Goal: Information Seeking & Learning: Get advice/opinions

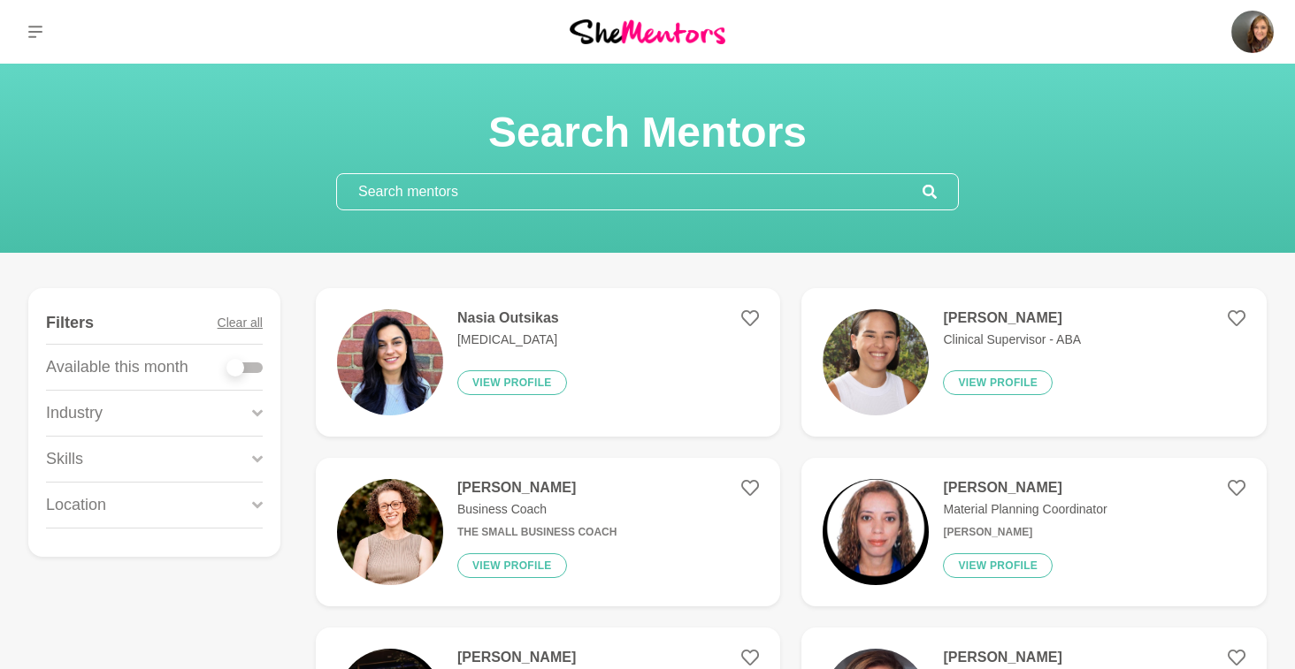
click at [545, 331] on p "Psychologist" at bounding box center [512, 340] width 110 height 19
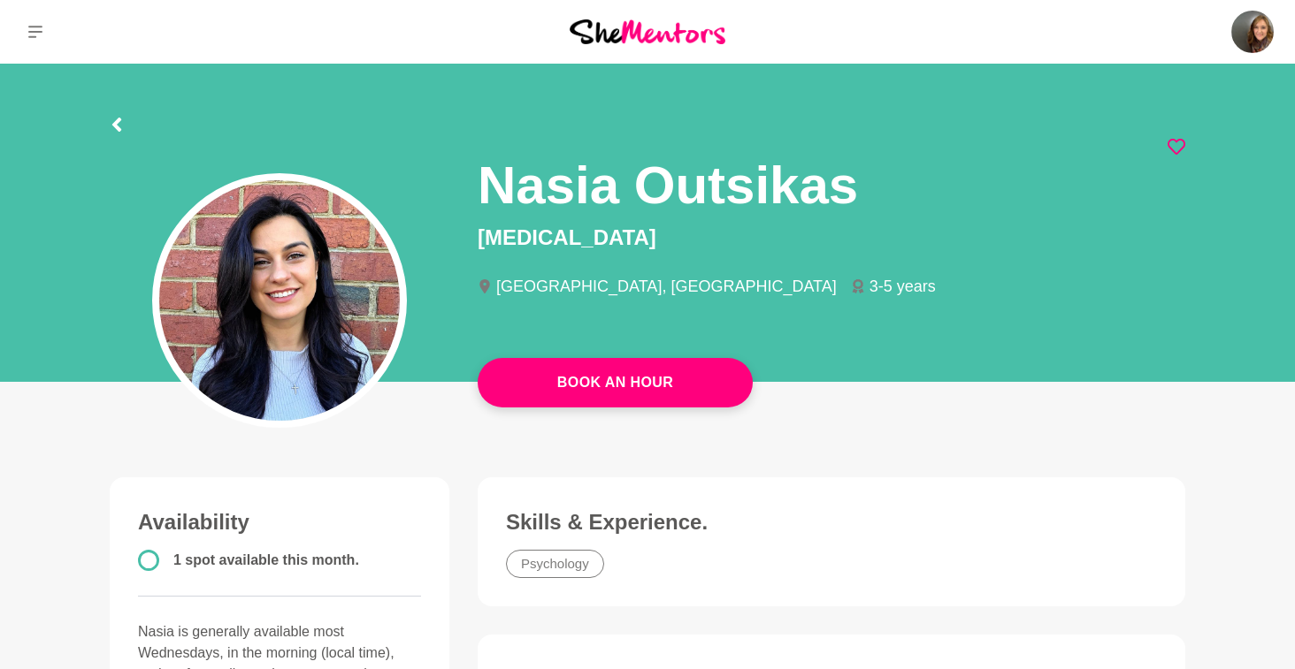
click at [1167, 141] on icon at bounding box center [1176, 147] width 18 height 16
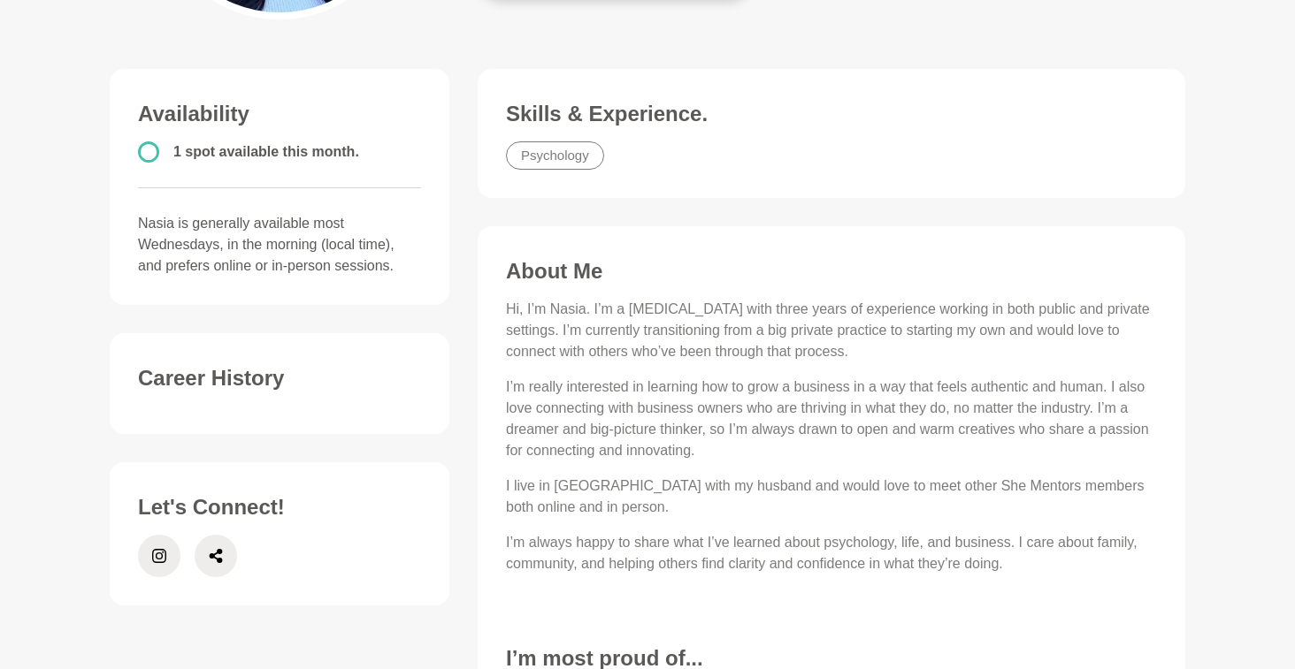
scroll to position [435, 0]
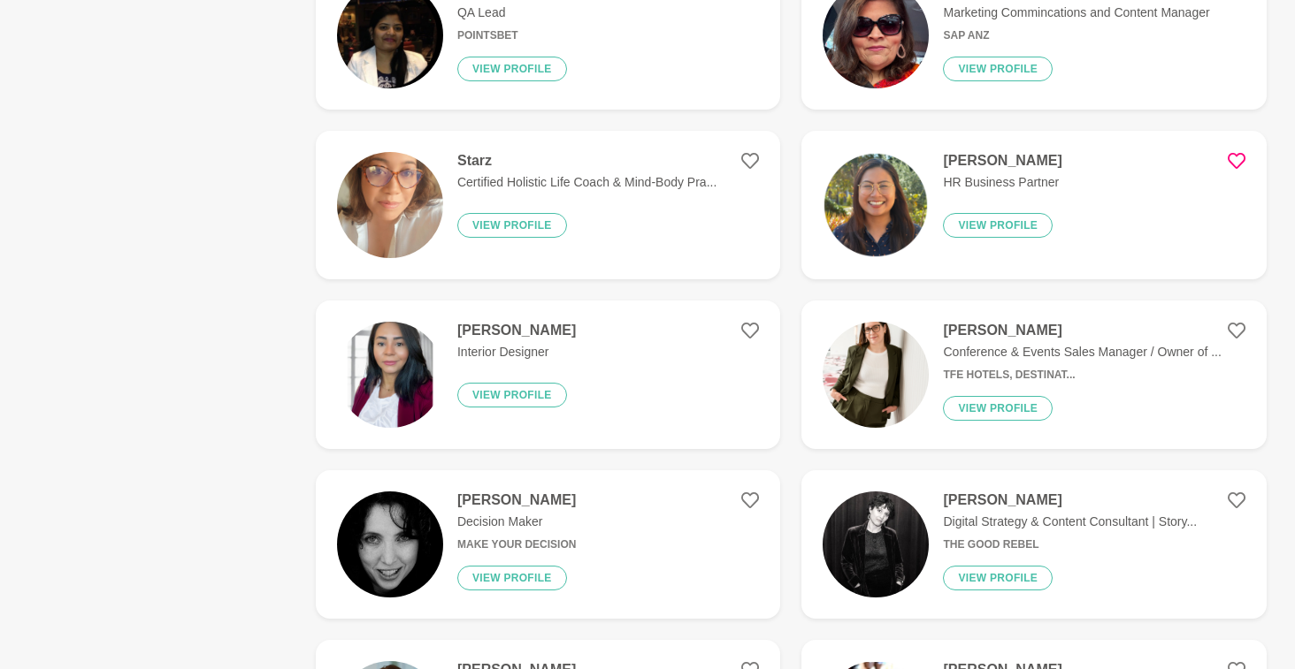
scroll to position [668, 0]
click at [1177, 355] on p "Conference & Events Sales Manager / Owner of ..." at bounding box center [1082, 351] width 278 height 19
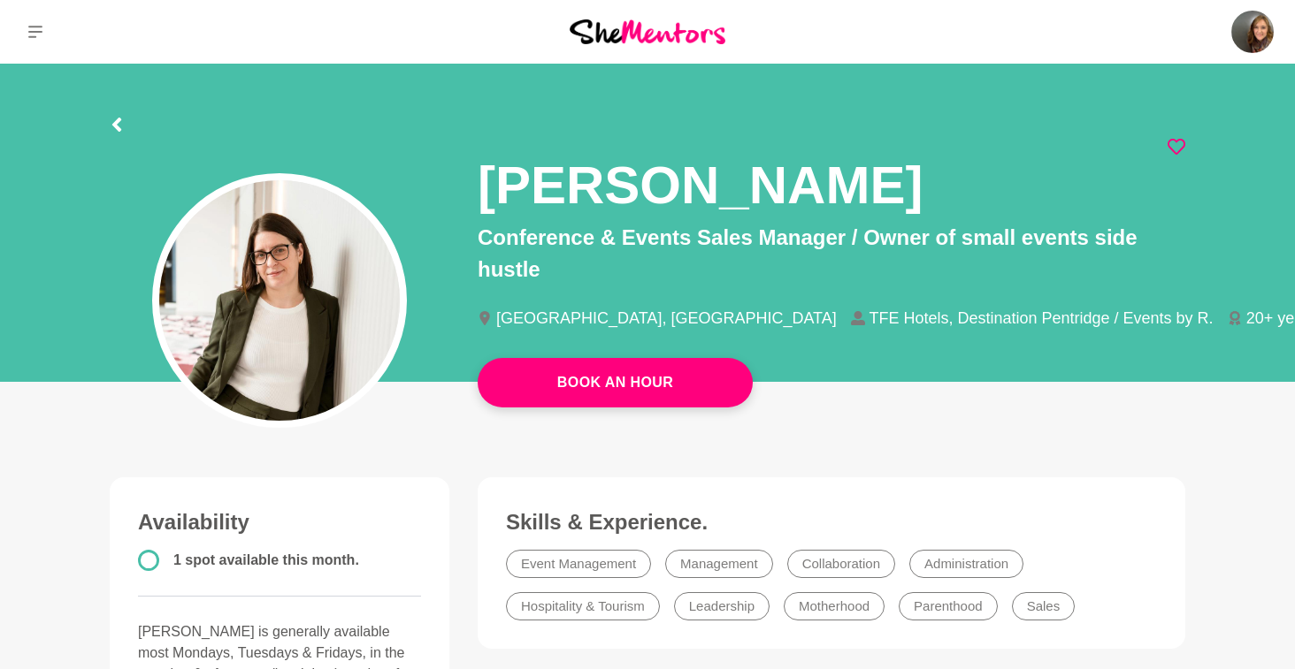
click at [1178, 144] on icon at bounding box center [1176, 147] width 18 height 18
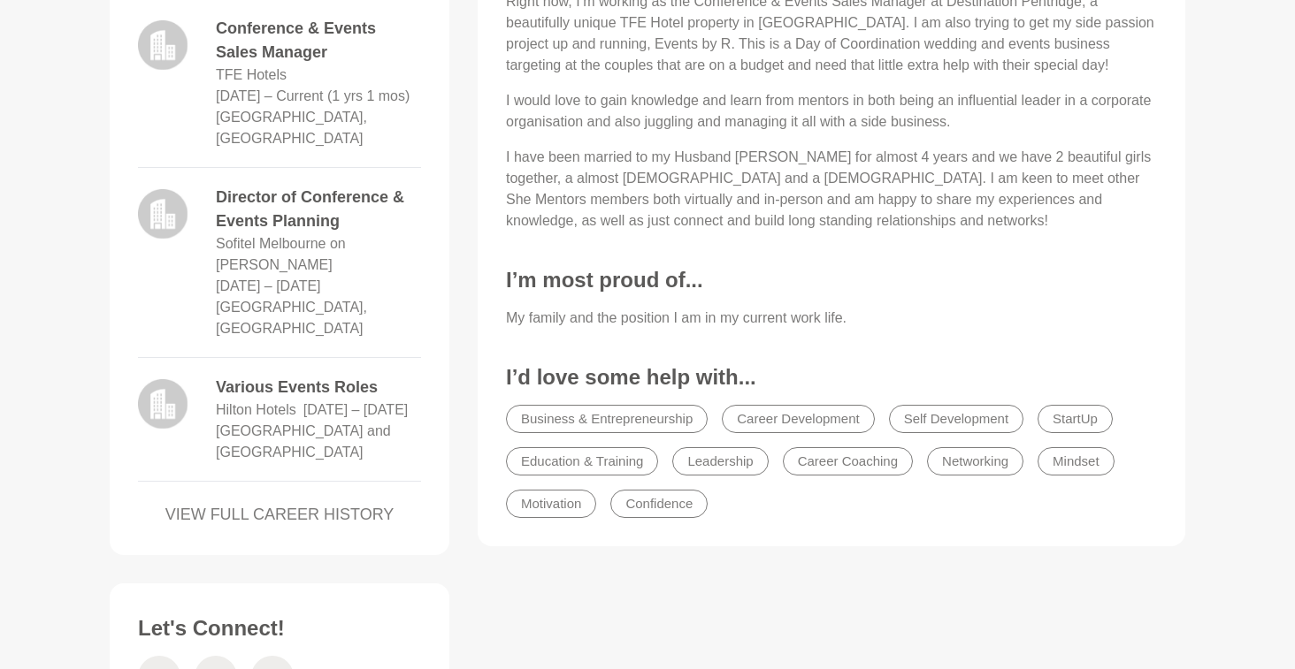
scroll to position [858, 0]
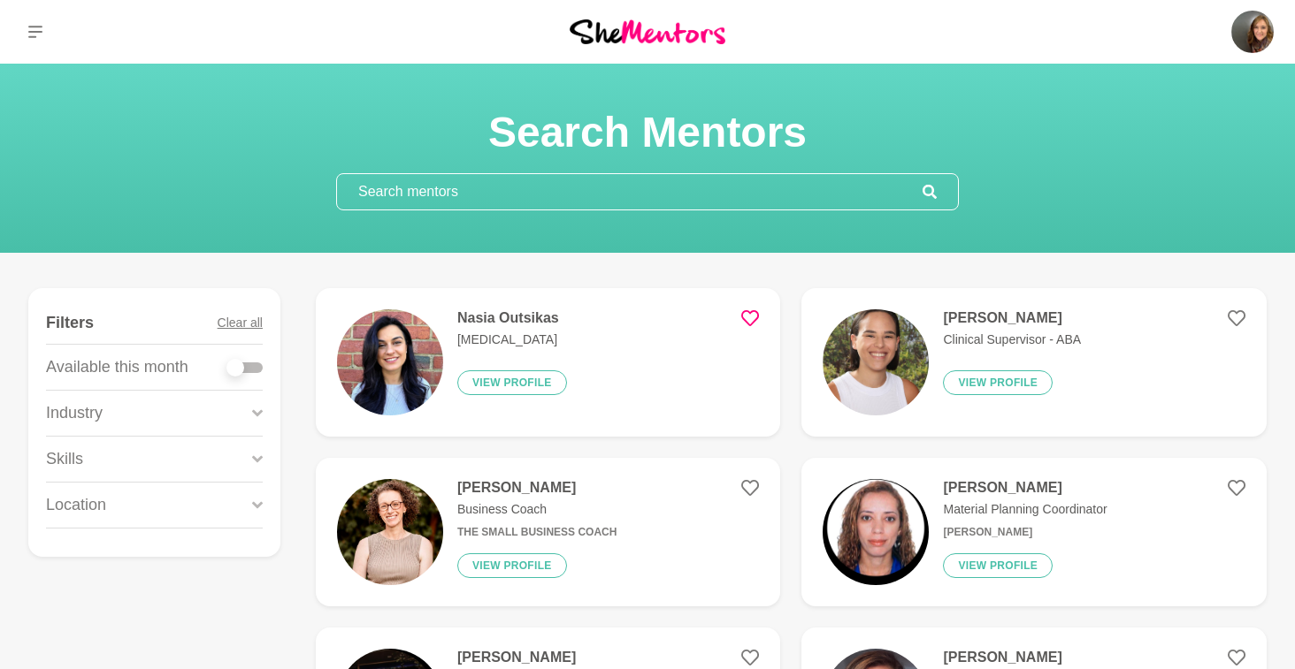
click at [631, 188] on input "text" at bounding box center [629, 191] width 585 height 35
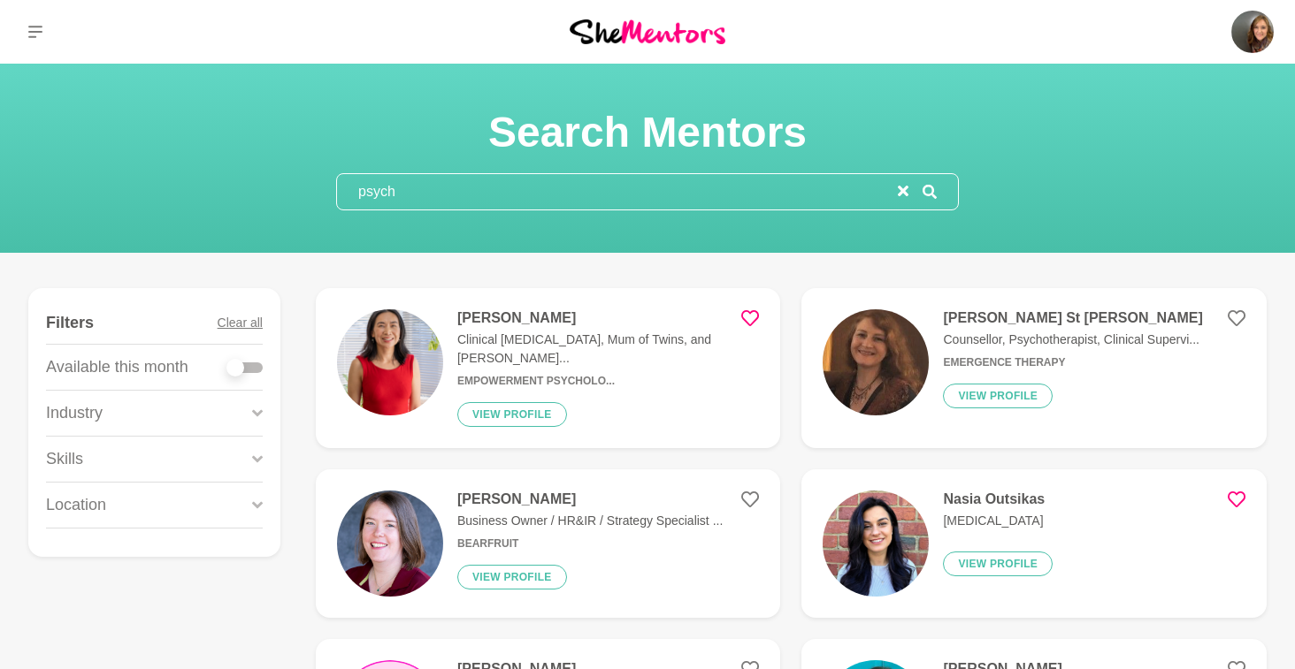
type input "psych"
click at [745, 319] on icon at bounding box center [750, 318] width 18 height 16
click at [1240, 319] on icon at bounding box center [1236, 319] width 18 height 18
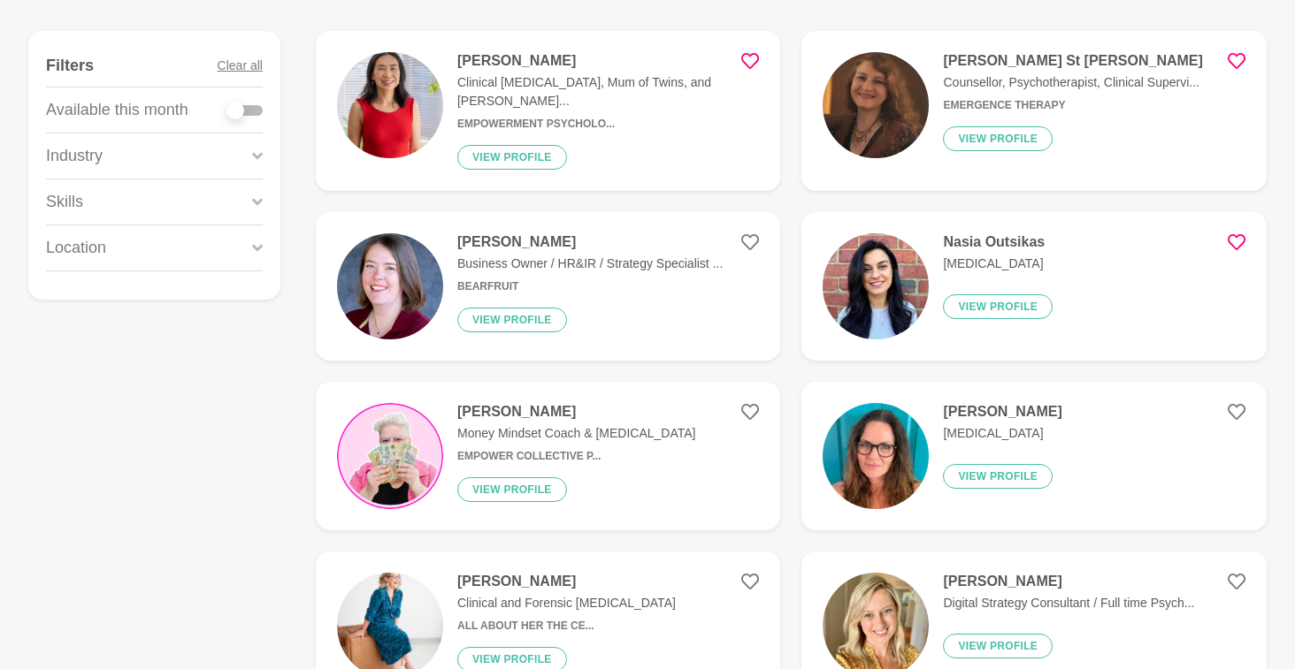
scroll to position [288, 0]
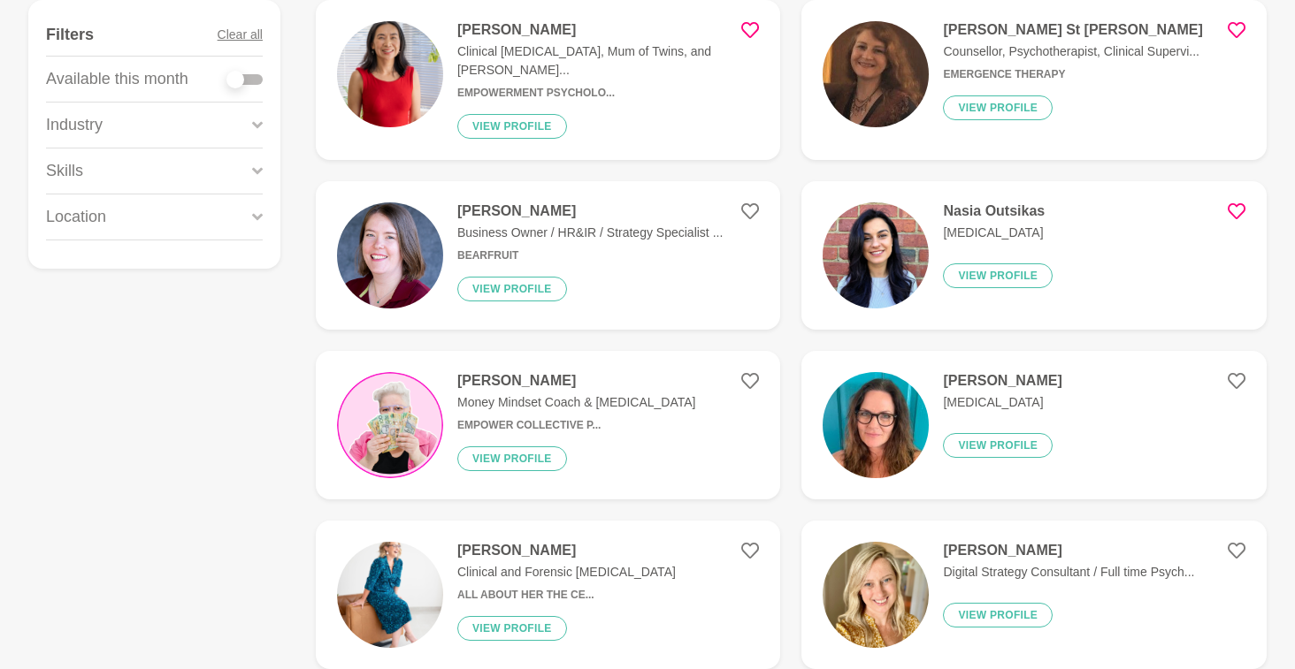
click at [1236, 378] on figure "Michelle Kent Psychologist View profile" at bounding box center [1033, 425] width 465 height 149
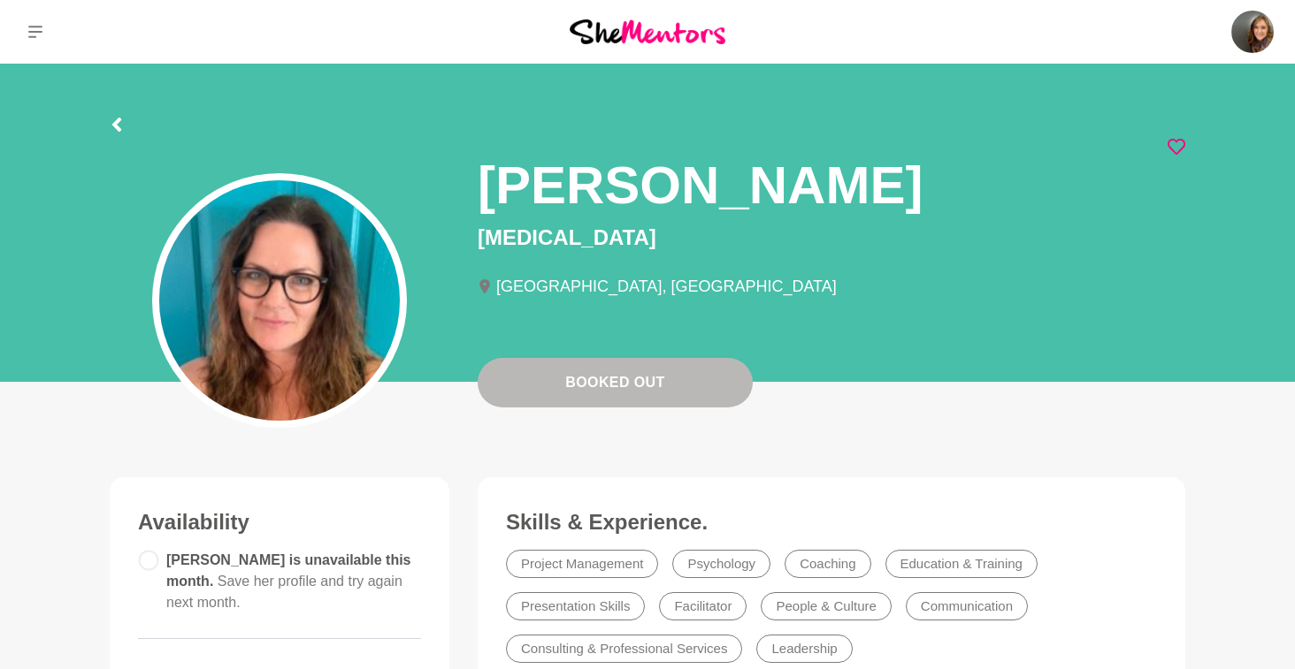
click at [1181, 144] on icon at bounding box center [1176, 147] width 18 height 18
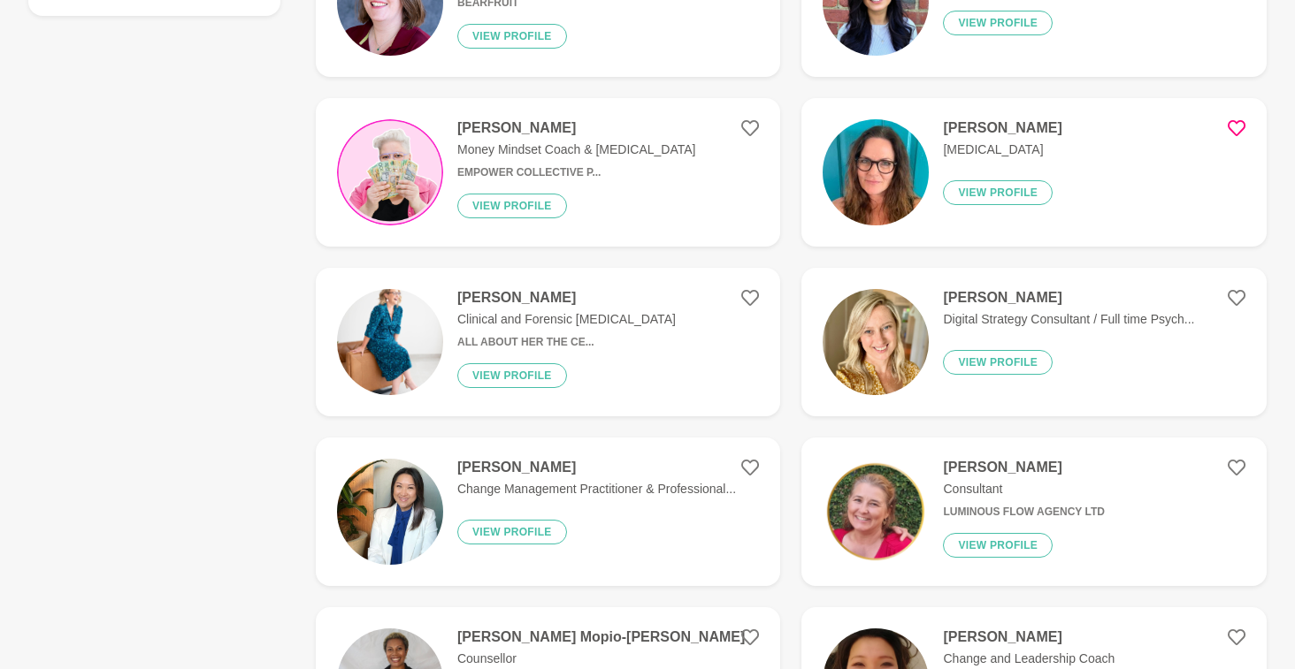
scroll to position [548, 0]
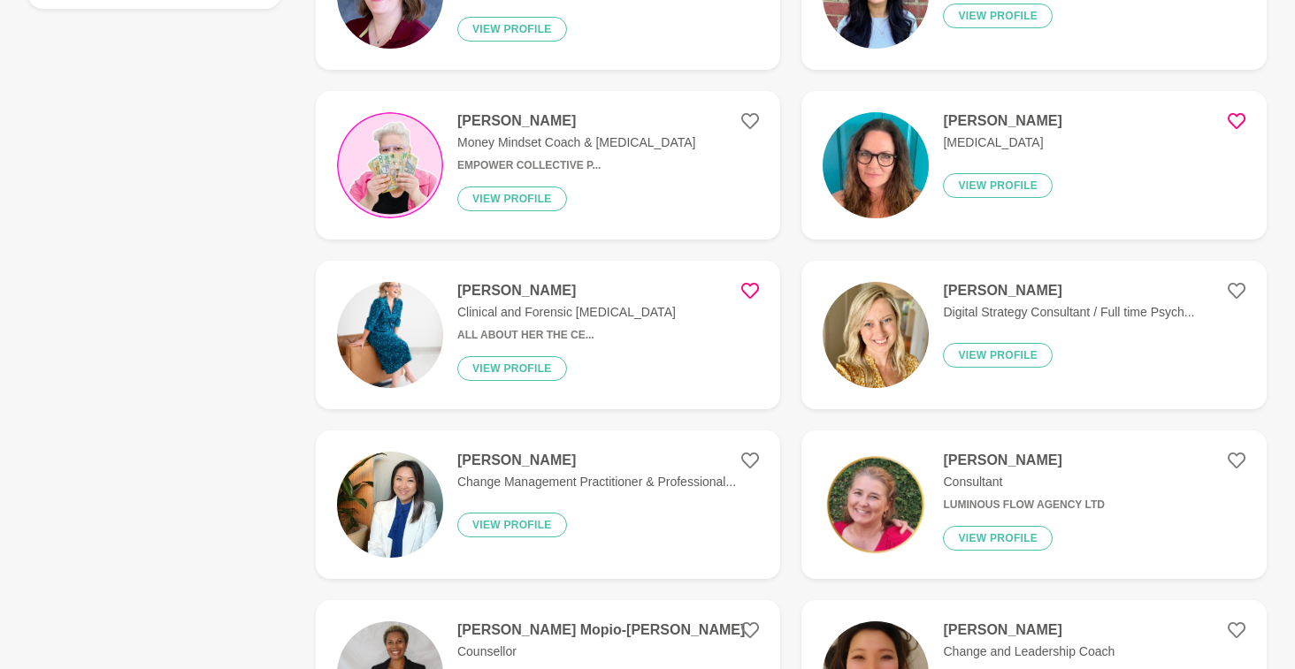
click at [756, 283] on icon at bounding box center [750, 291] width 18 height 16
click at [1245, 279] on figure "Liz Cooke Digital Strategy Consultant / Full time Psych... View profile" at bounding box center [1033, 335] width 465 height 149
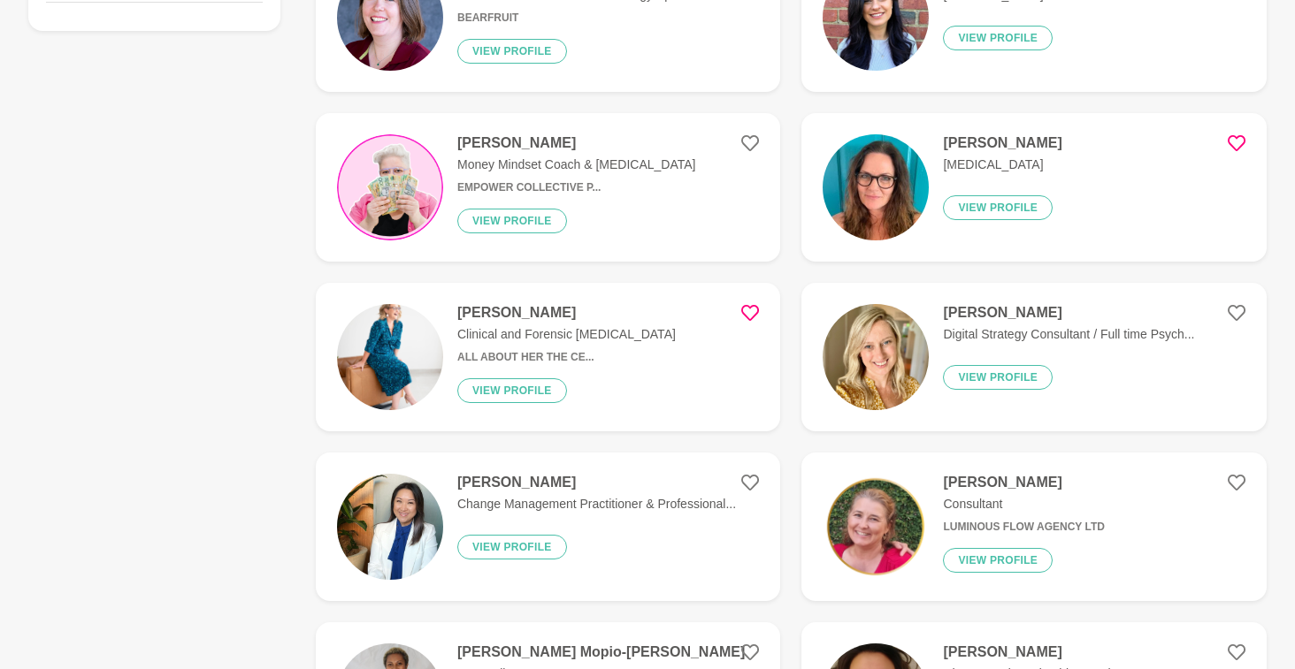
scroll to position [529, 0]
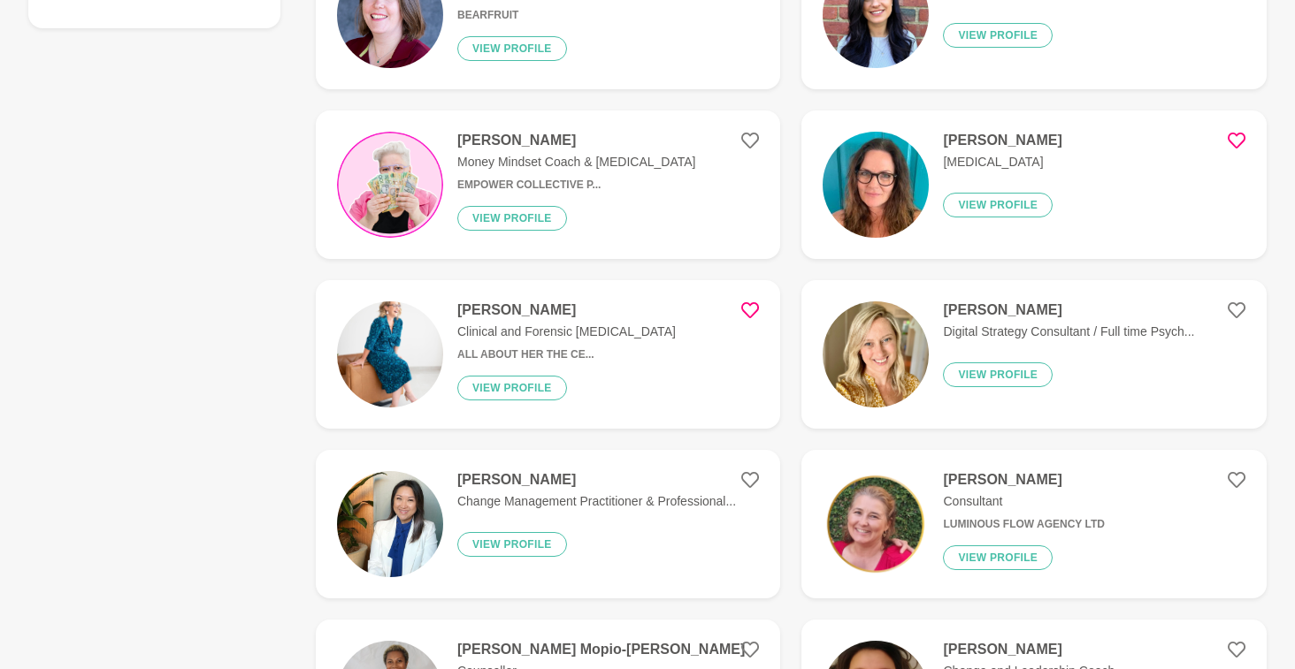
click at [1012, 302] on h4 "Liz Cooke" at bounding box center [1068, 311] width 251 height 18
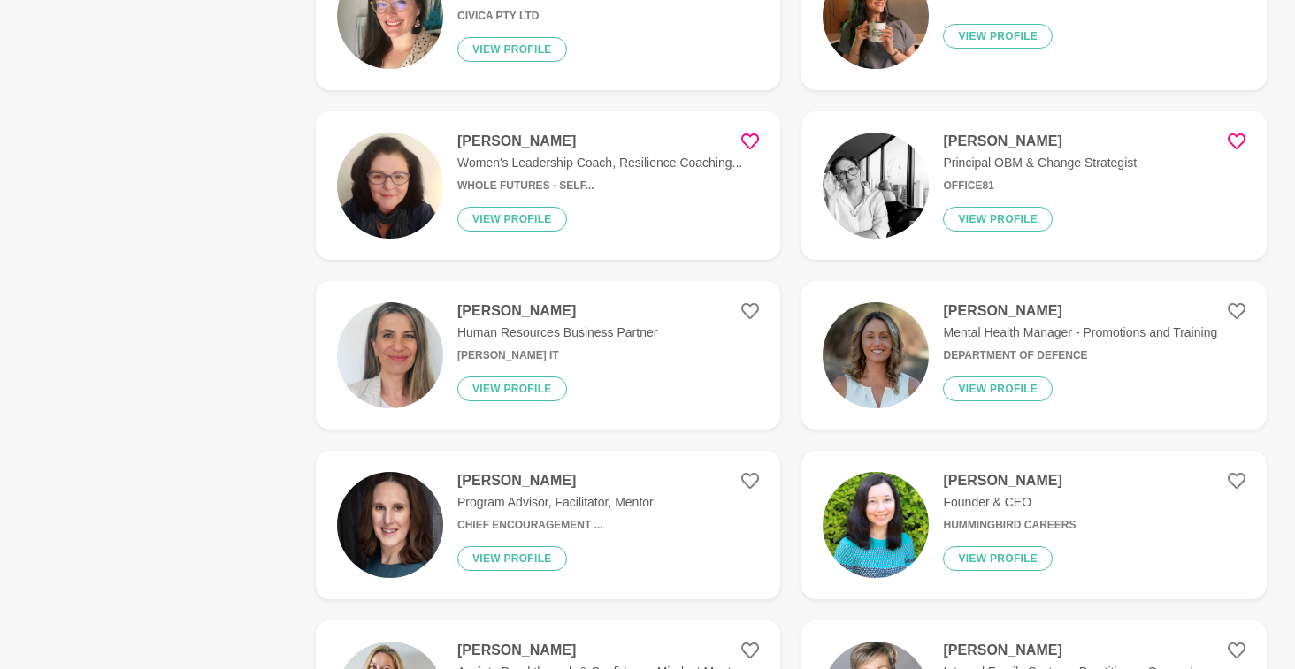
scroll to position [1548, 0]
click at [543, 501] on div "Julia Ridout Program Advisor, Facilitator, Mentor Chief Encouragement ... View …" at bounding box center [548, 524] width 210 height 106
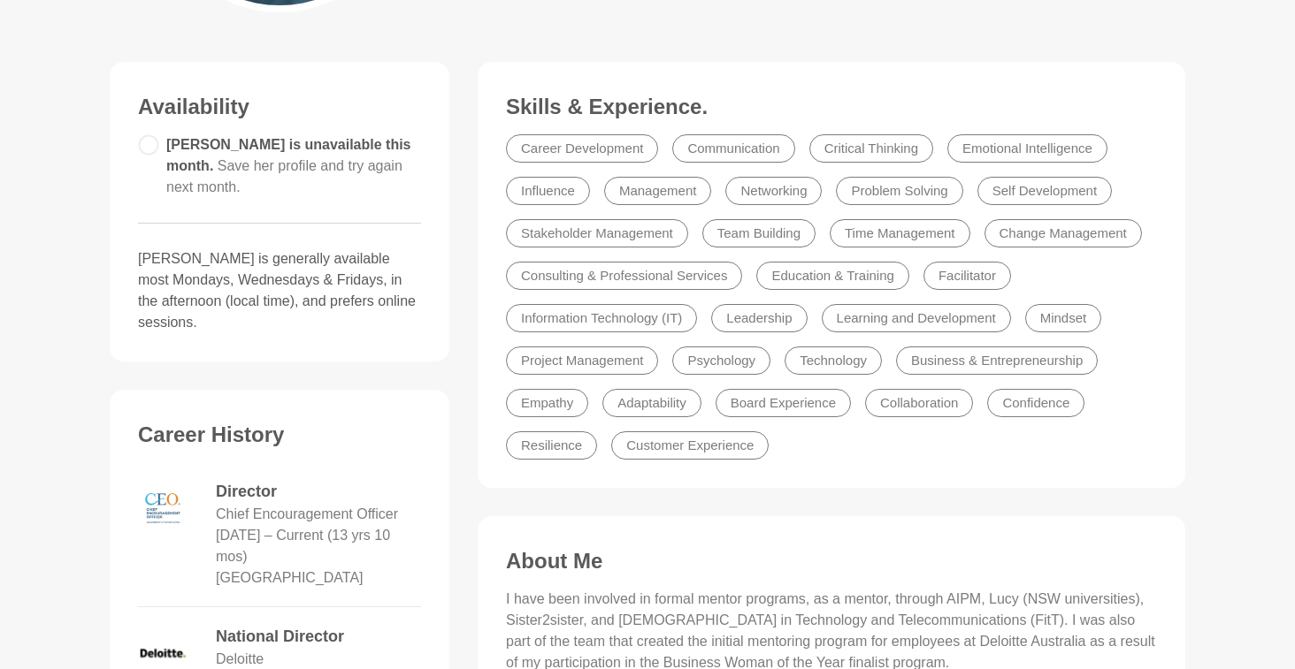
scroll to position [491, 0]
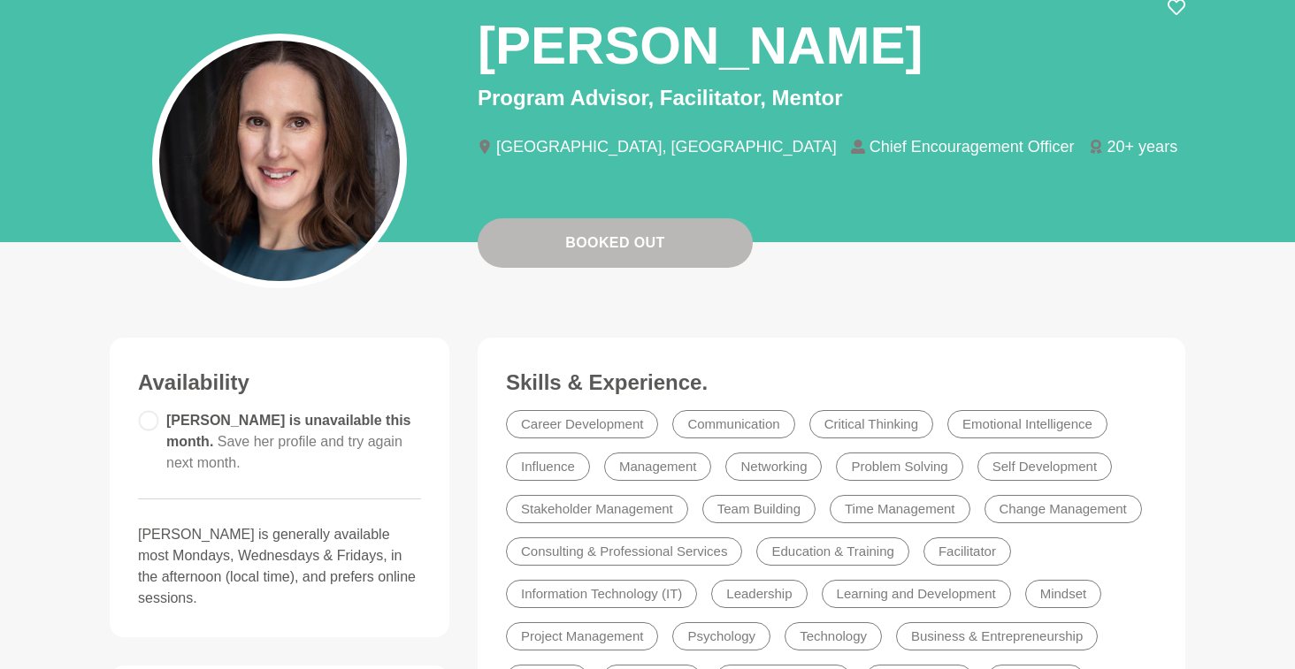
scroll to position [0, 0]
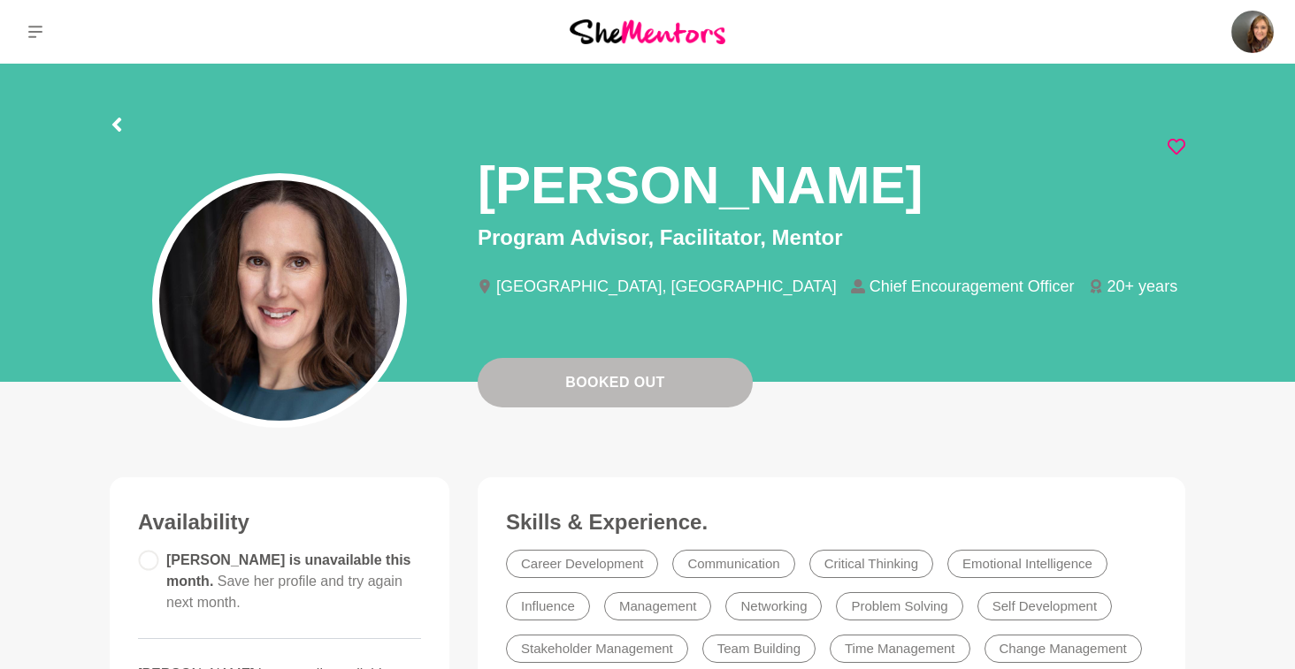
click at [1179, 139] on icon at bounding box center [1176, 147] width 18 height 16
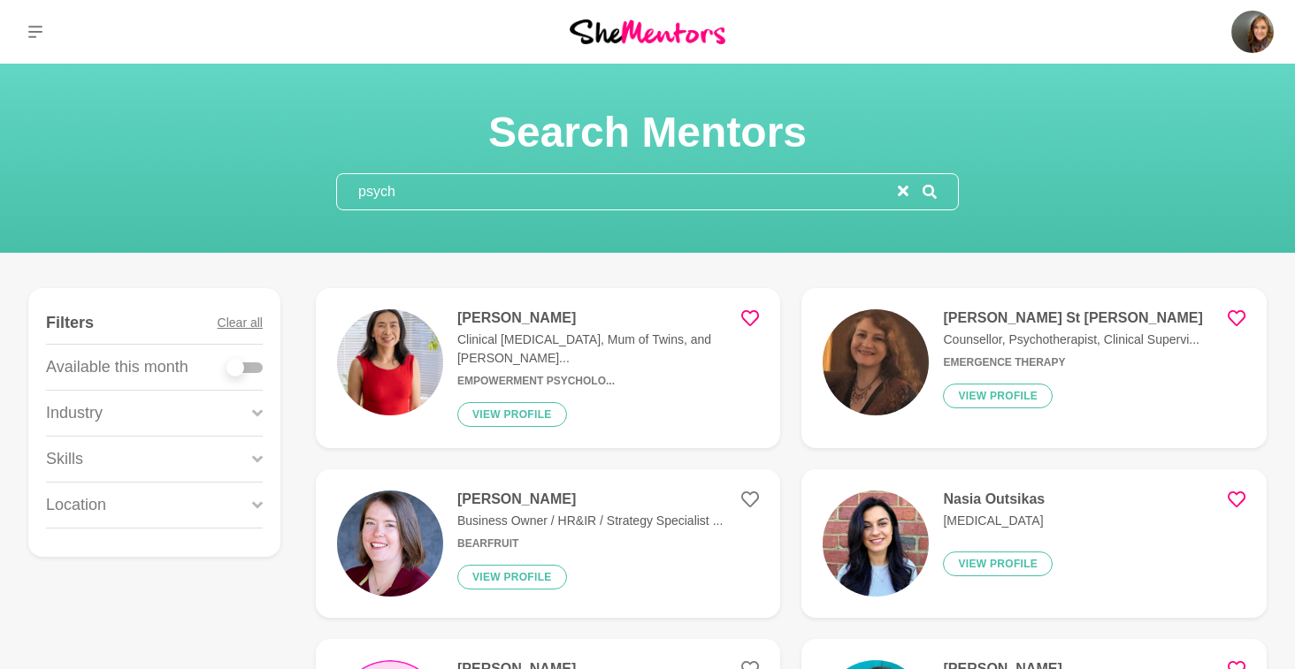
click at [547, 320] on h4 "Dr Missy Wolfman" at bounding box center [608, 319] width 302 height 18
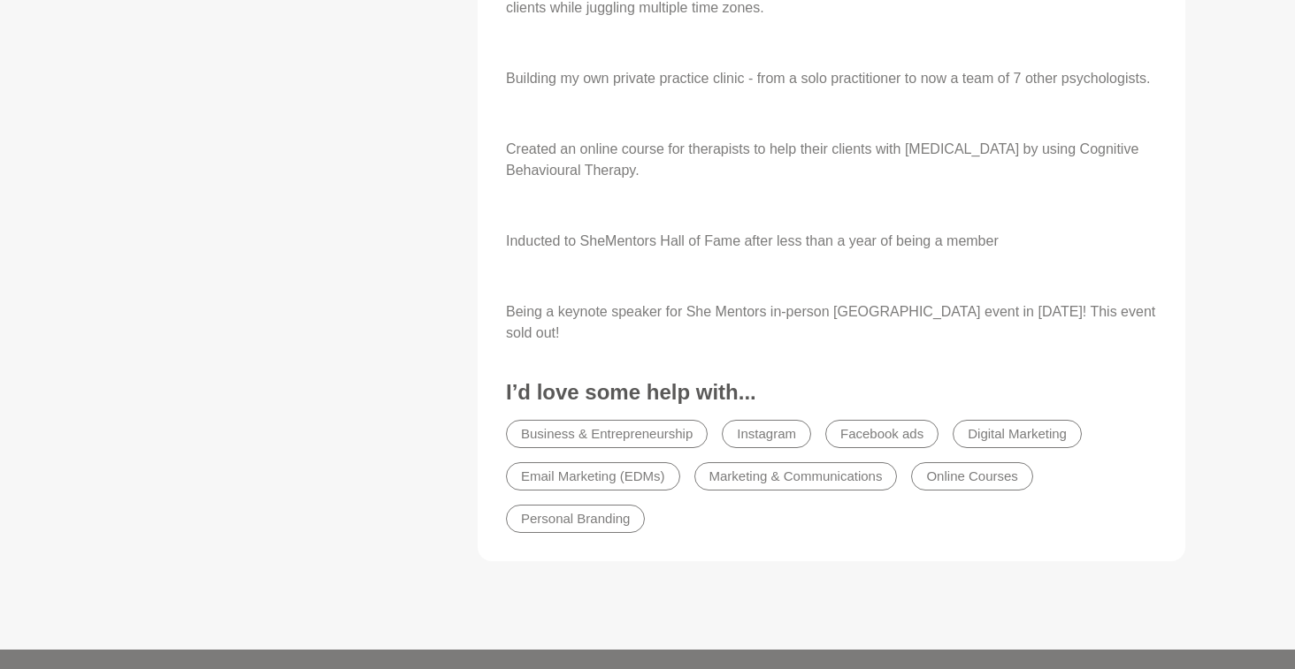
scroll to position [1318, 0]
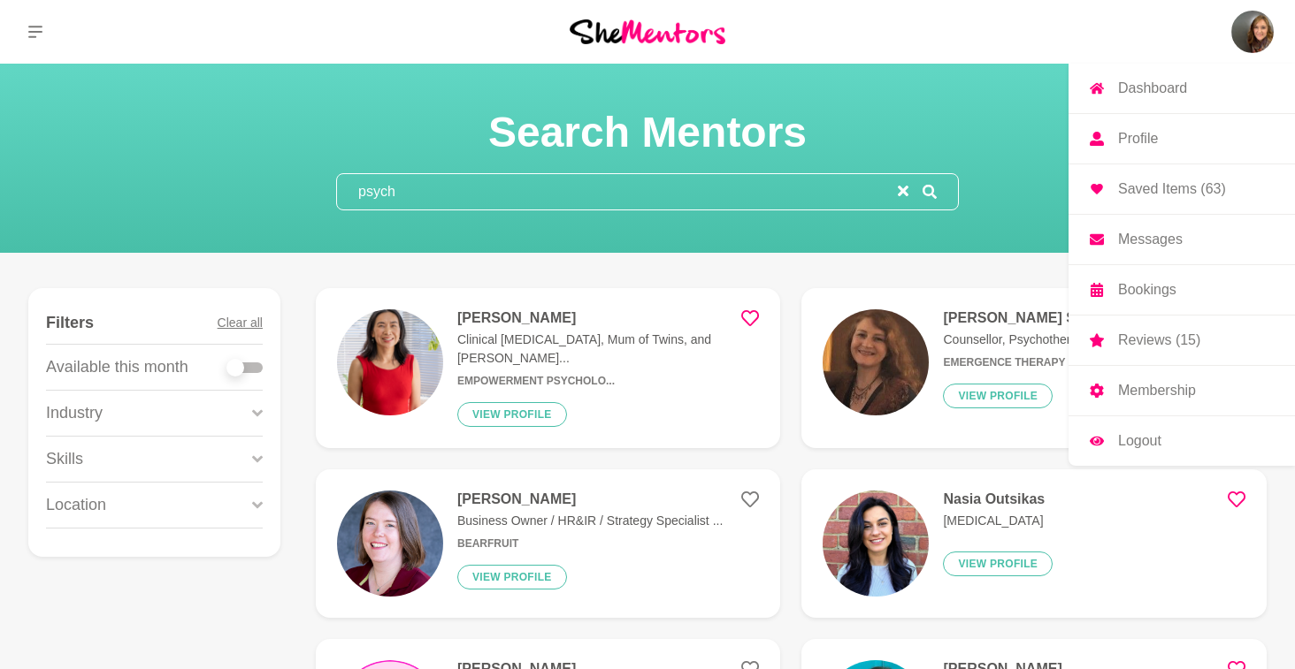
click at [1197, 194] on p "Saved Items (63)" at bounding box center [1172, 189] width 108 height 14
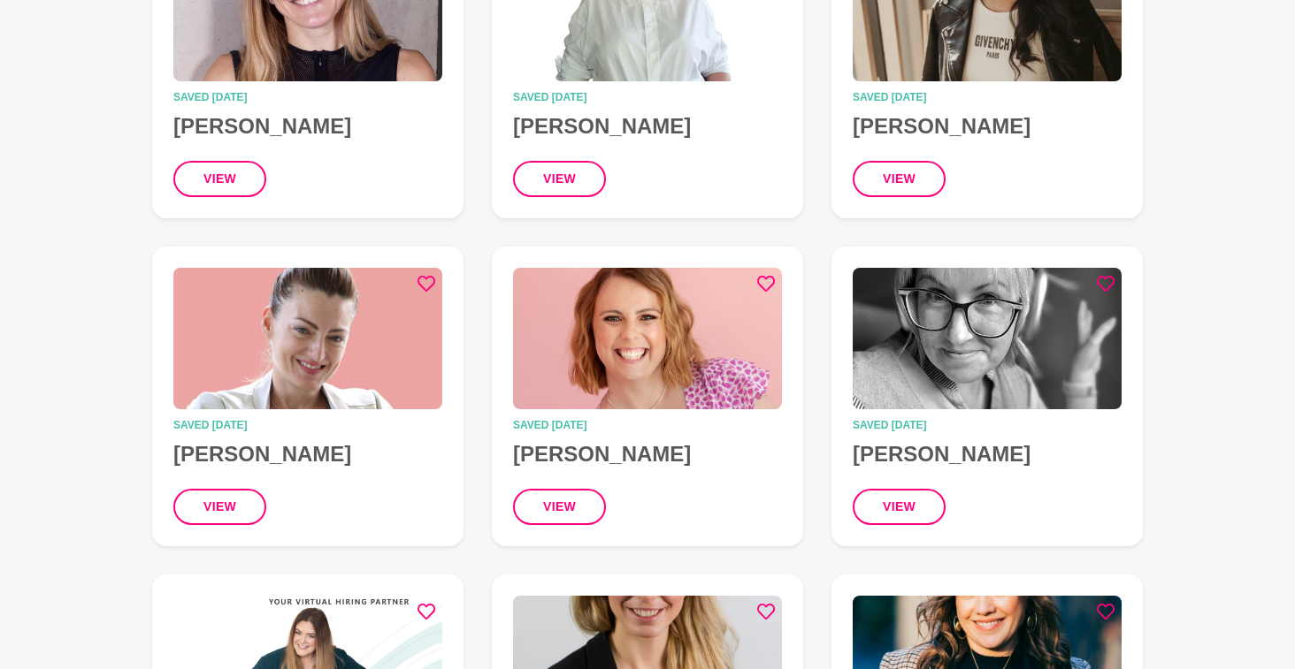
scroll to position [1334, 0]
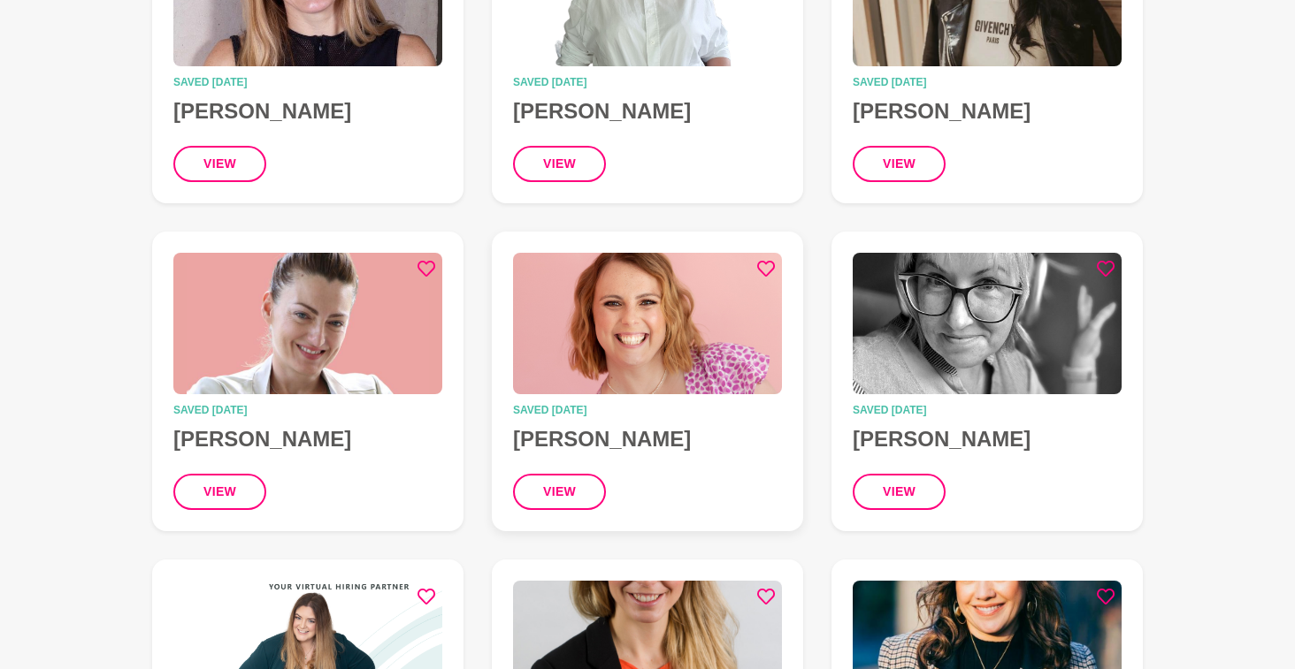
click at [768, 264] on icon at bounding box center [766, 269] width 18 height 18
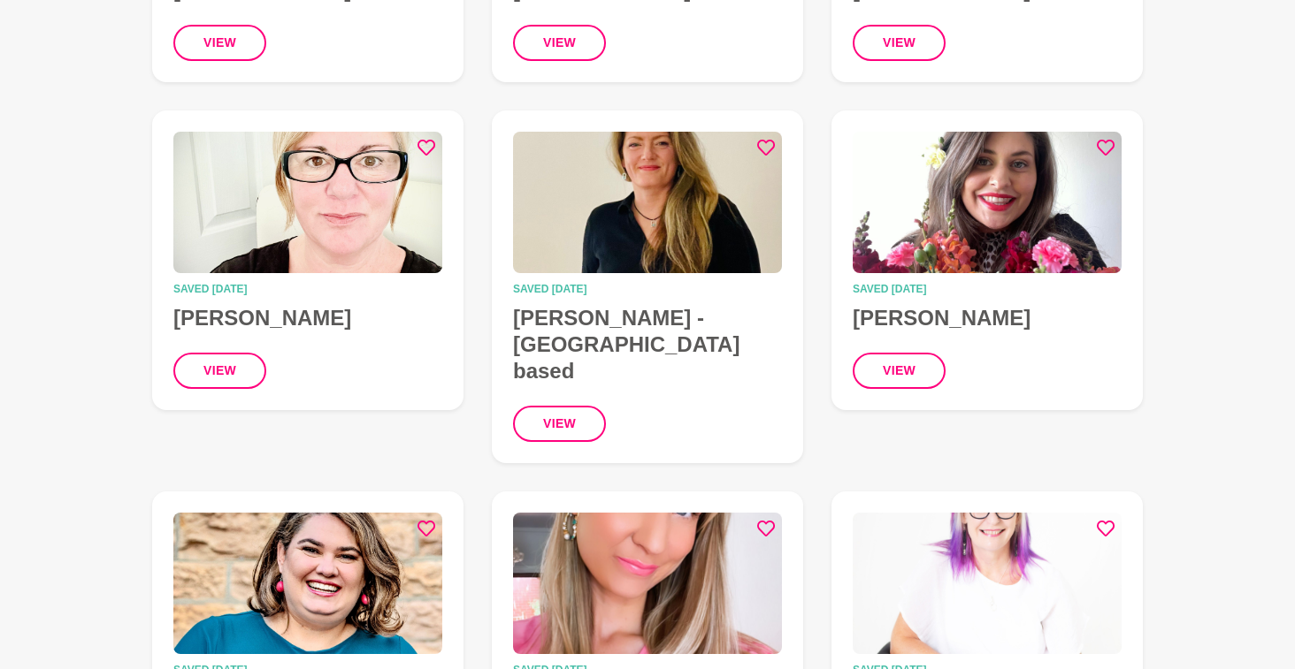
scroll to position [2797, 0]
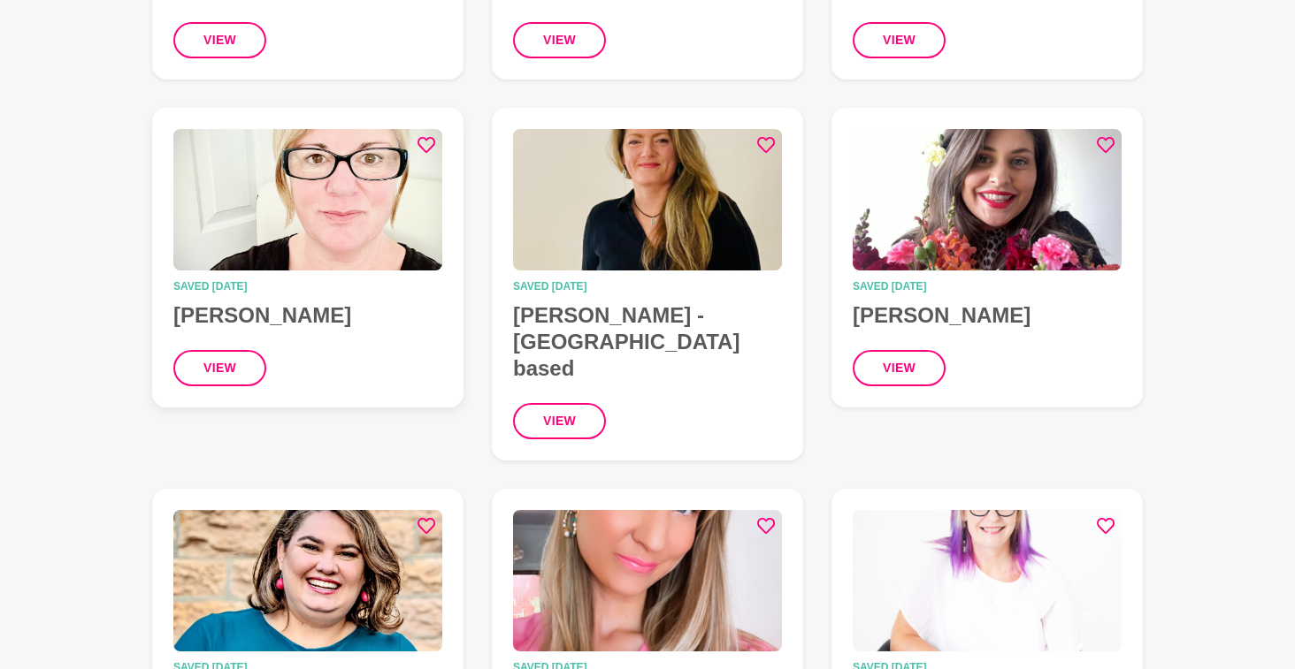
click at [424, 136] on icon at bounding box center [426, 145] width 18 height 18
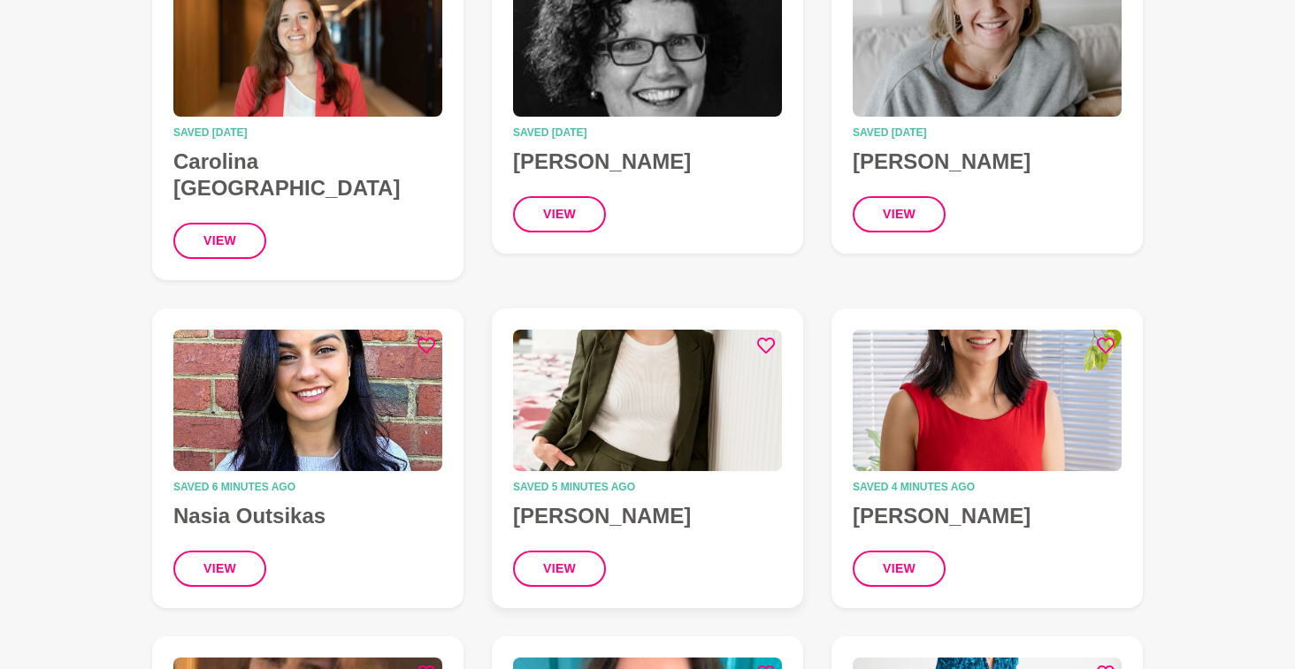
scroll to position [5972, 0]
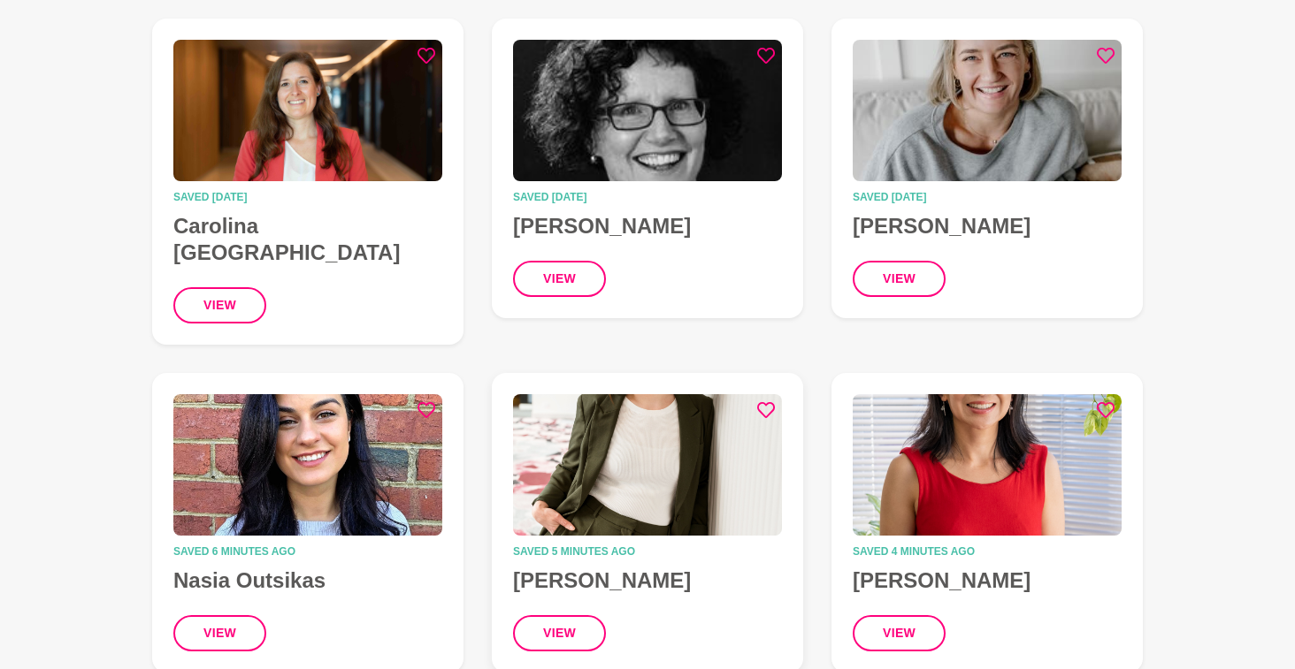
click at [579, 568] on h4 "Renee Atta" at bounding box center [647, 581] width 269 height 27
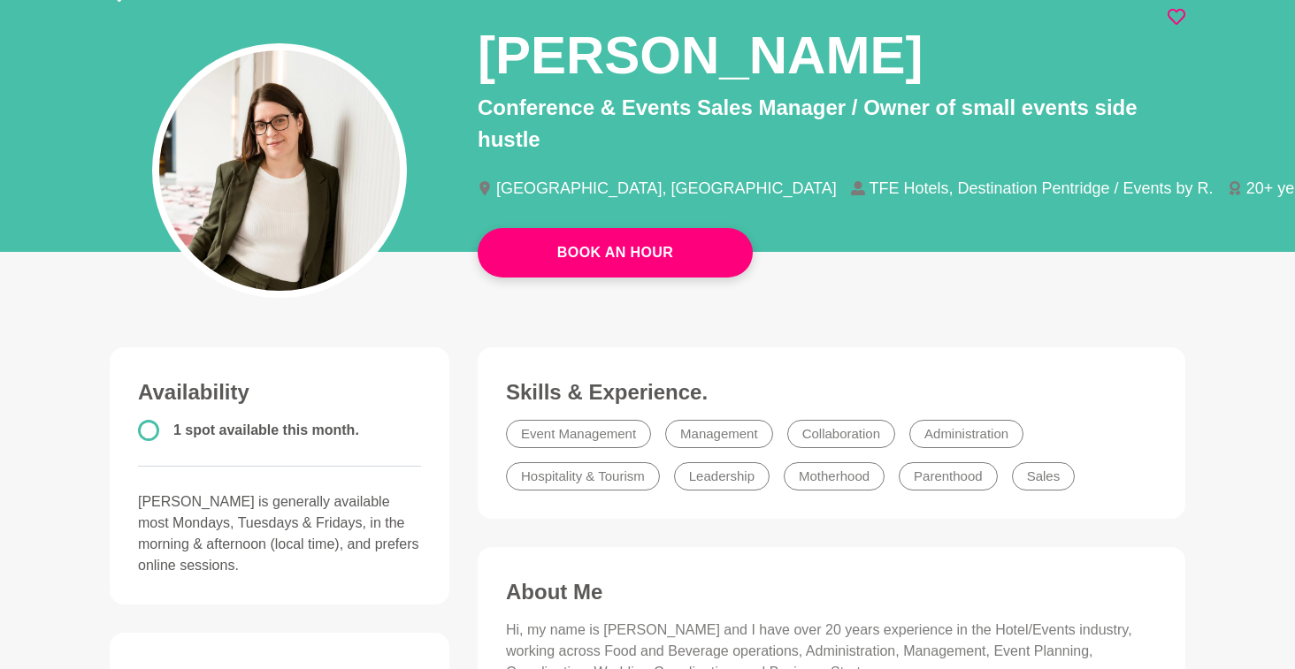
scroll to position [131, 0]
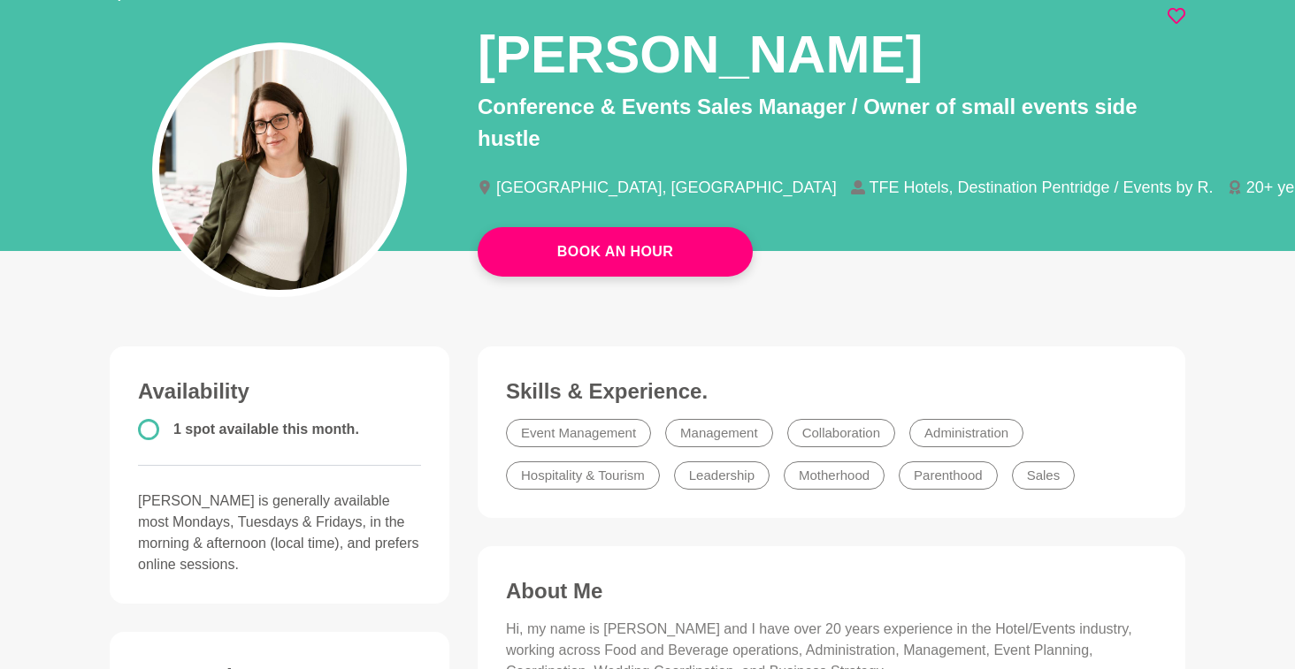
click at [1056, 350] on figure "Skills & Experience. Event Management Management Collaboration Administration H…" at bounding box center [831, 433] width 707 height 172
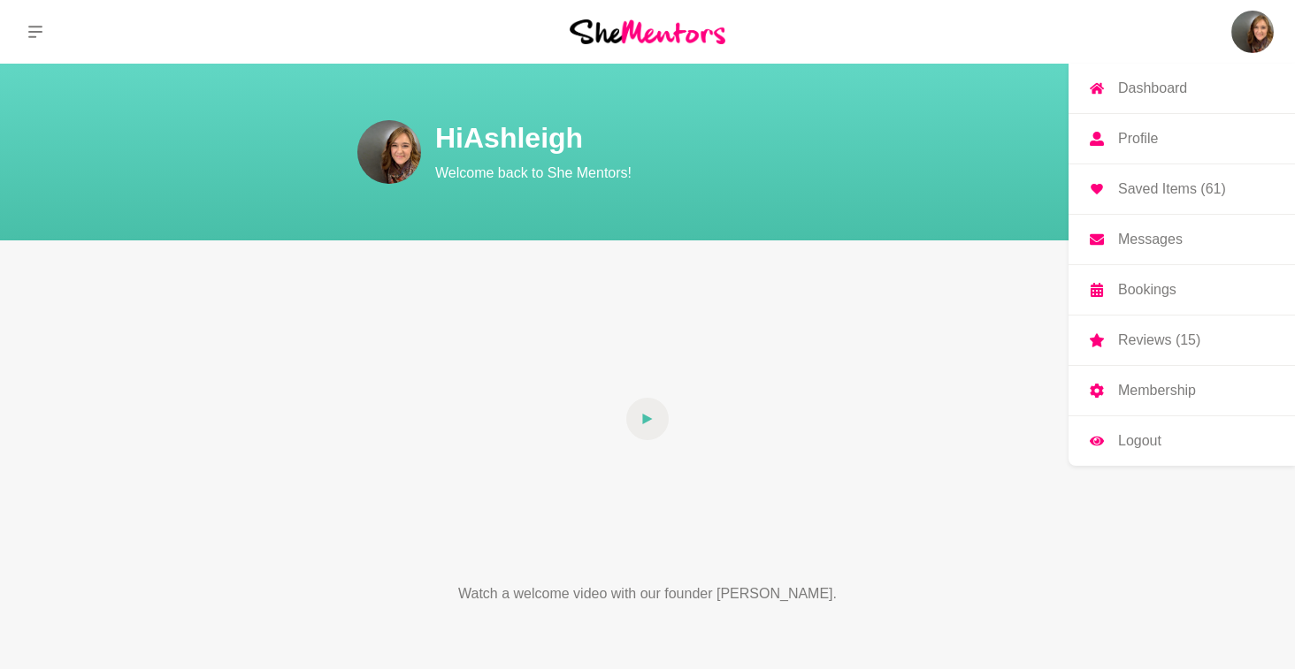
click at [1158, 146] on link "Profile" at bounding box center [1181, 139] width 226 height 50
